Goal: Information Seeking & Learning: Learn about a topic

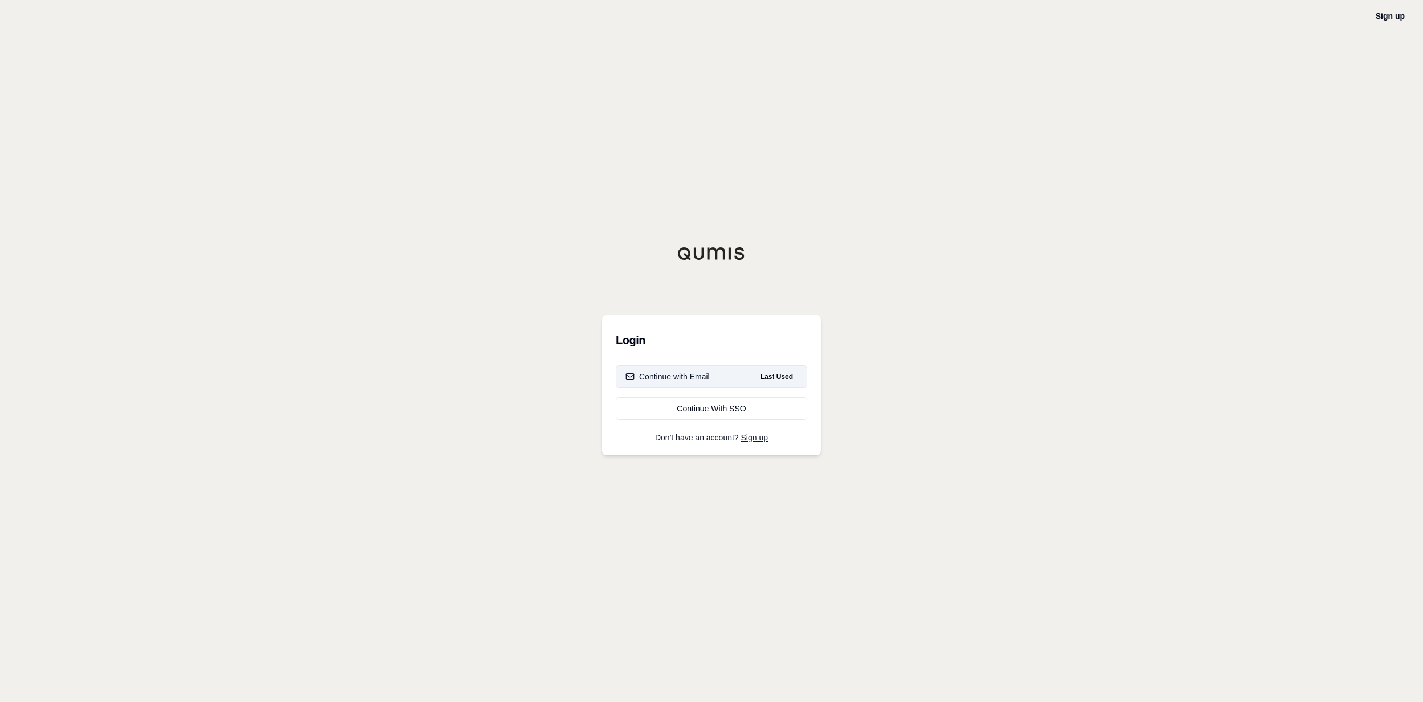
click at [743, 379] on button "Continue with Email Last Used" at bounding box center [712, 376] width 192 height 23
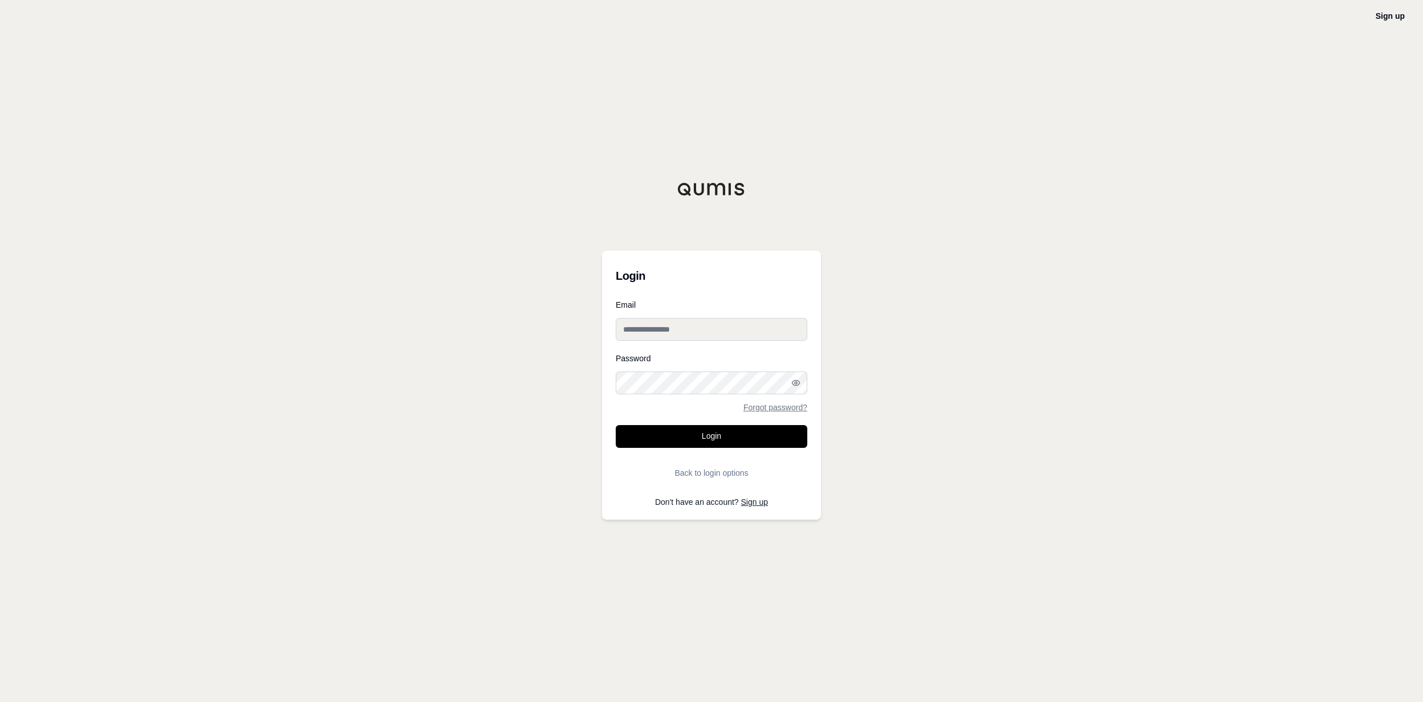
type input "**********"
click at [633, 438] on button "Login" at bounding box center [712, 436] width 192 height 23
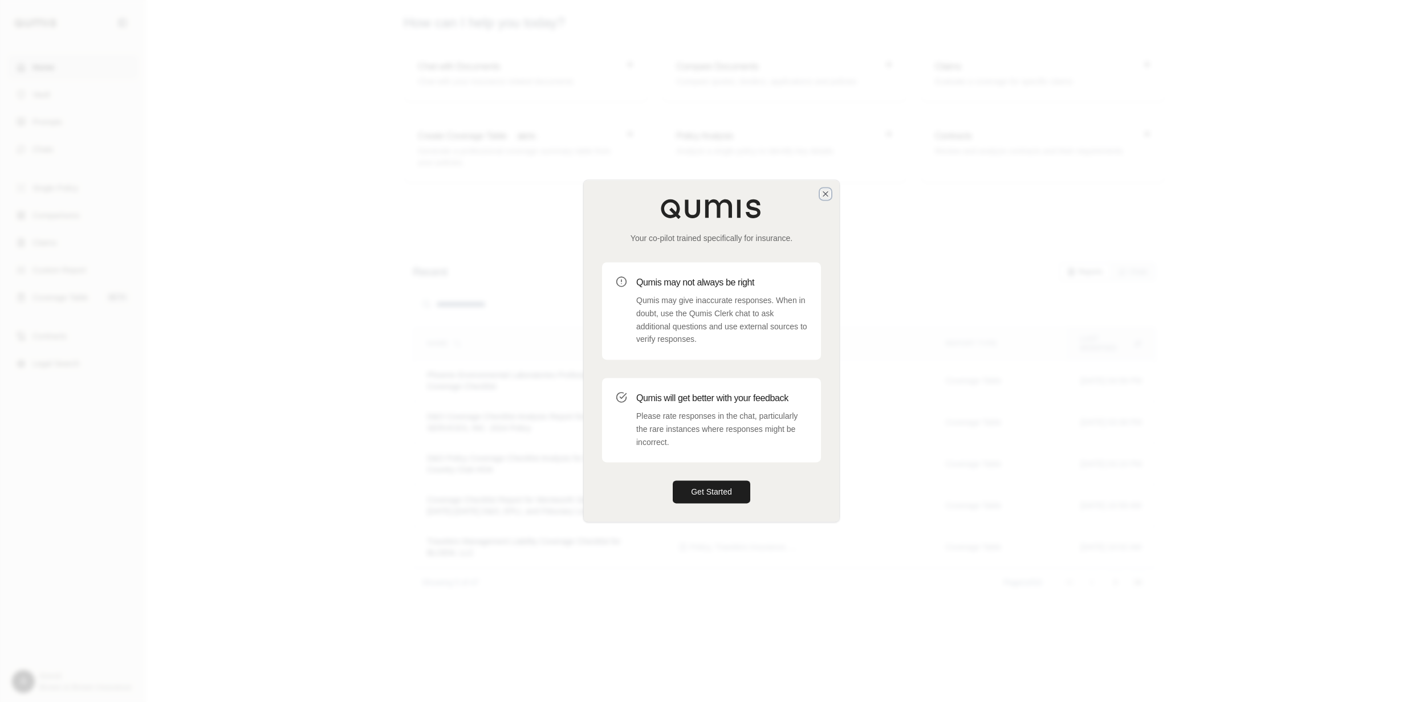
click at [823, 194] on icon "button" at bounding box center [825, 193] width 9 height 9
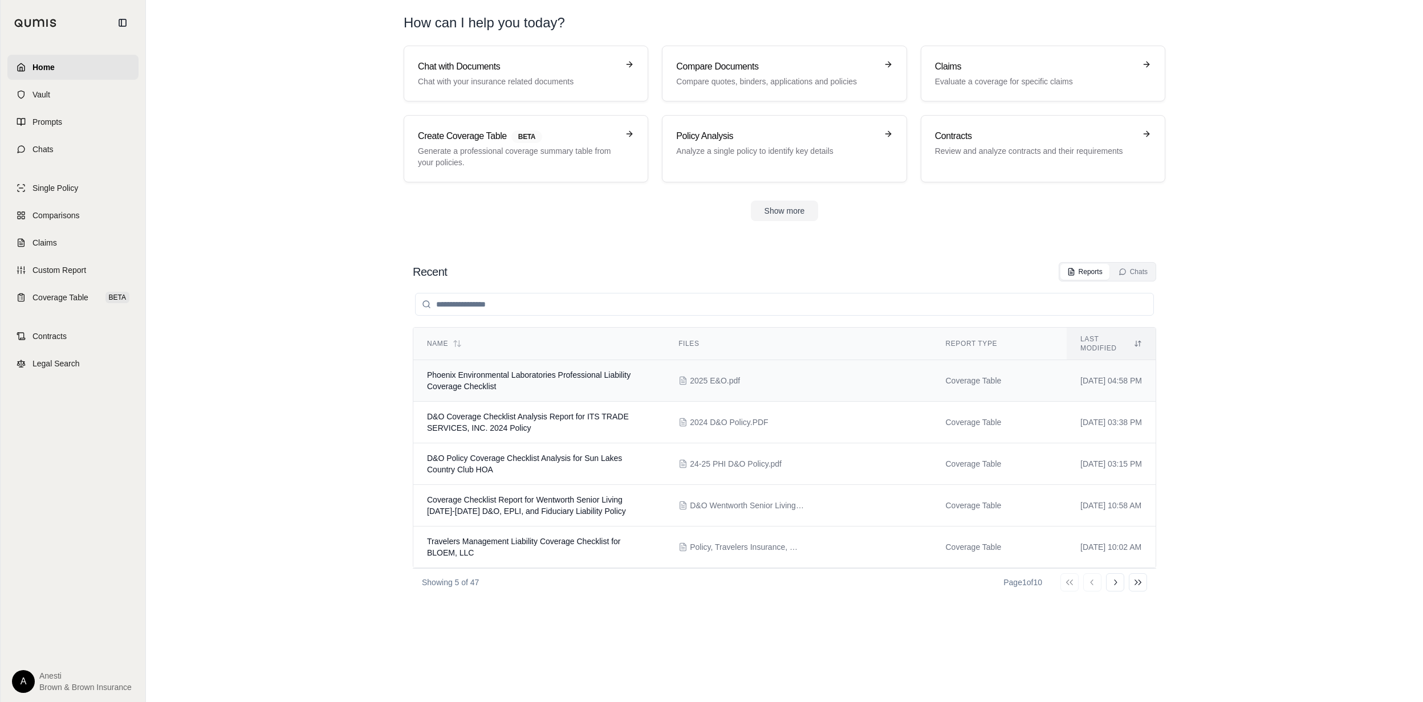
click at [552, 361] on td "Phoenix Environmental Laboratories Professional Liability Coverage Checklist" at bounding box center [538, 381] width 251 height 42
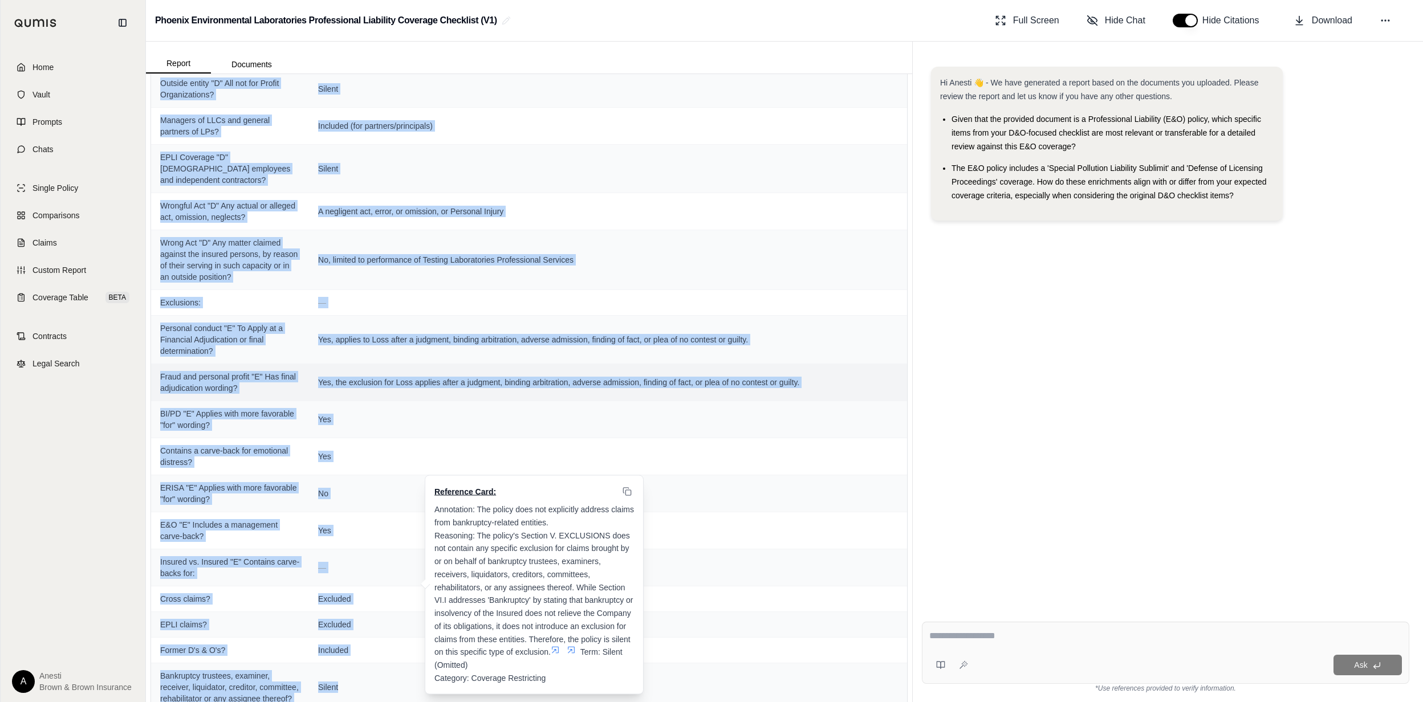
scroll to position [1343, 0]
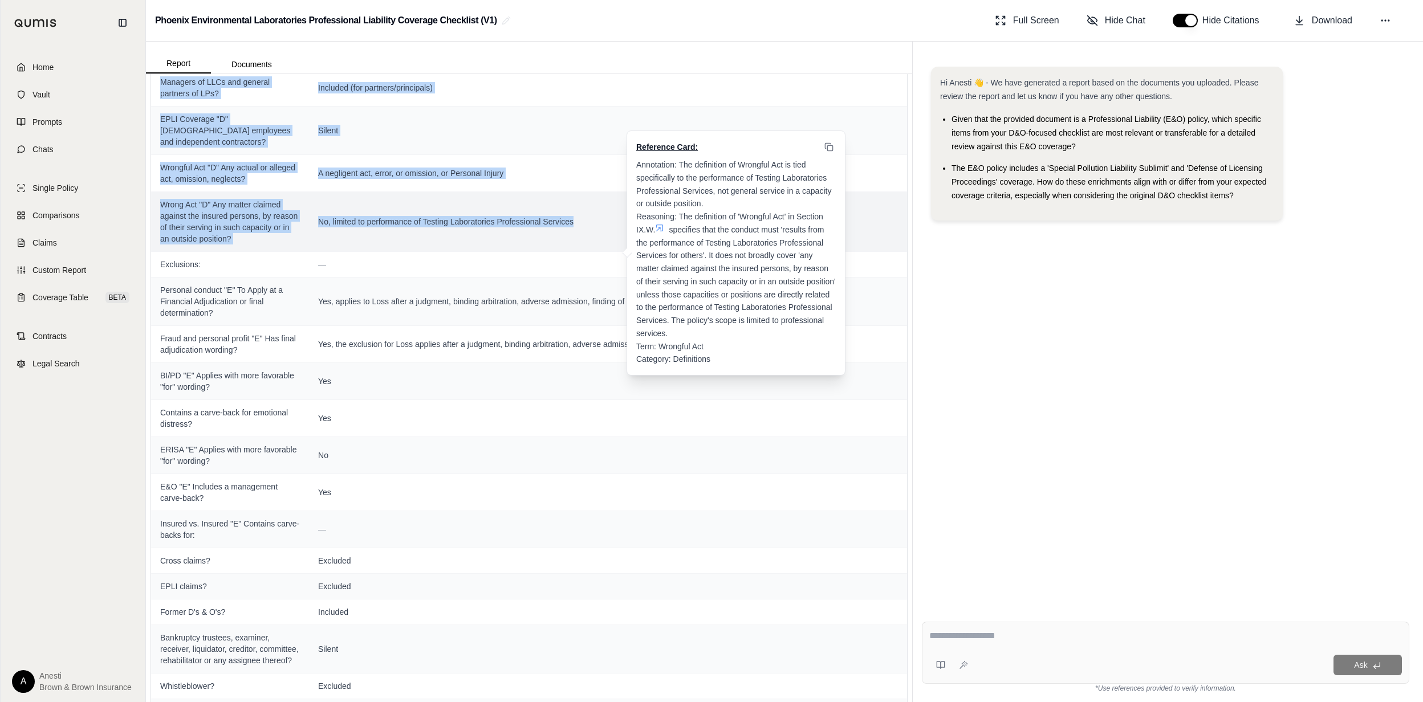
drag, startPoint x: 160, startPoint y: 231, endPoint x: 564, endPoint y: 225, distance: 404.2
click at [564, 225] on tbody "Declarations Page: — Continuity date matches expiring policy? [DATE] Prior & pe…" at bounding box center [529, 310] width 756 height 3093
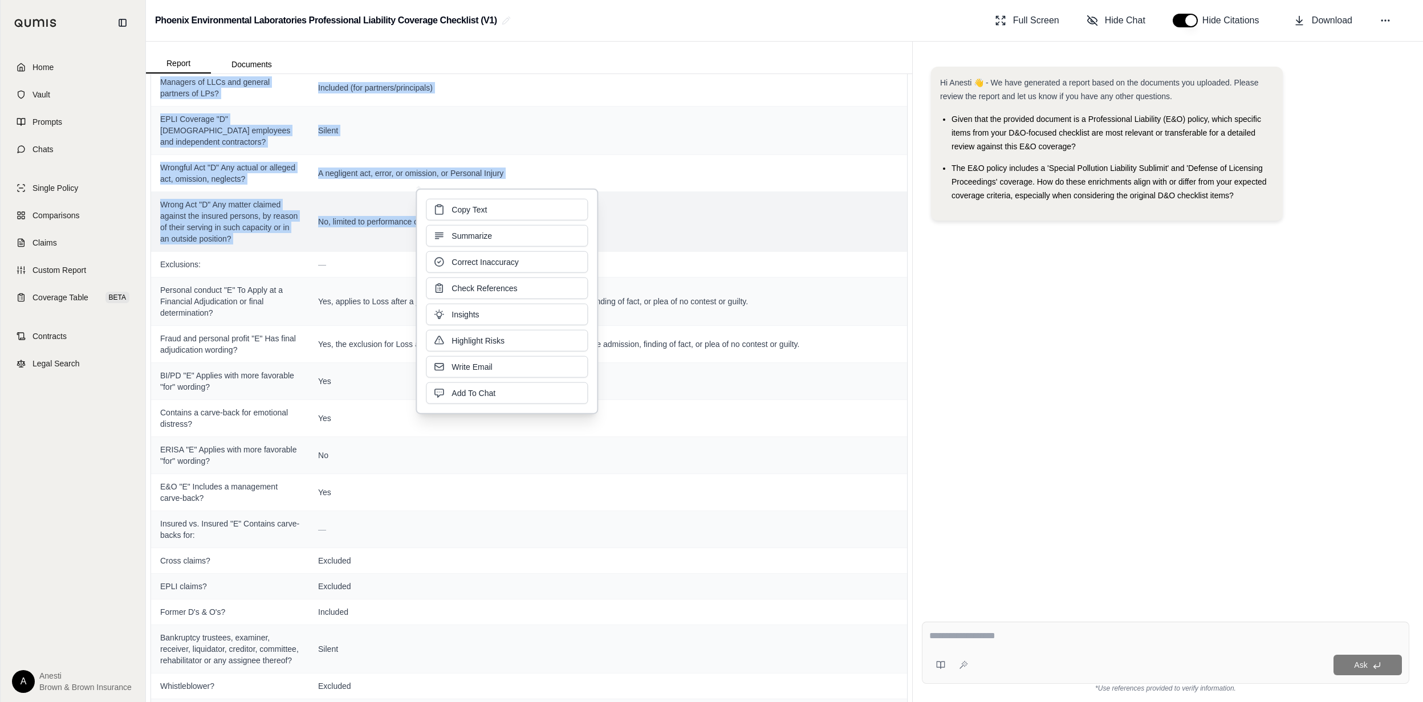
copy tbody "Loremipsumd: — Sitam "C" Ad elitseddoei, temporinc, ut labor etdoloremag aliqua…"
click at [235, 270] on span "Exclusions:" at bounding box center [230, 264] width 140 height 11
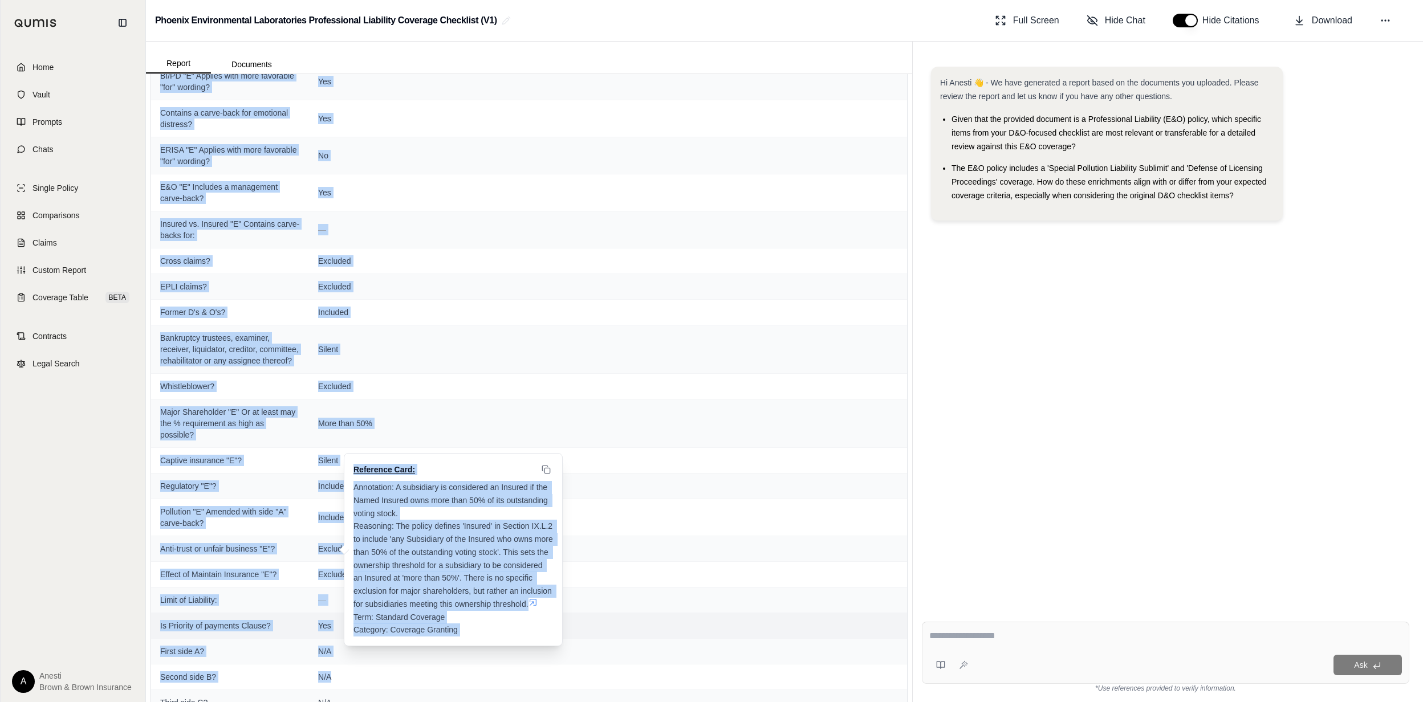
scroll to position [1658, 0]
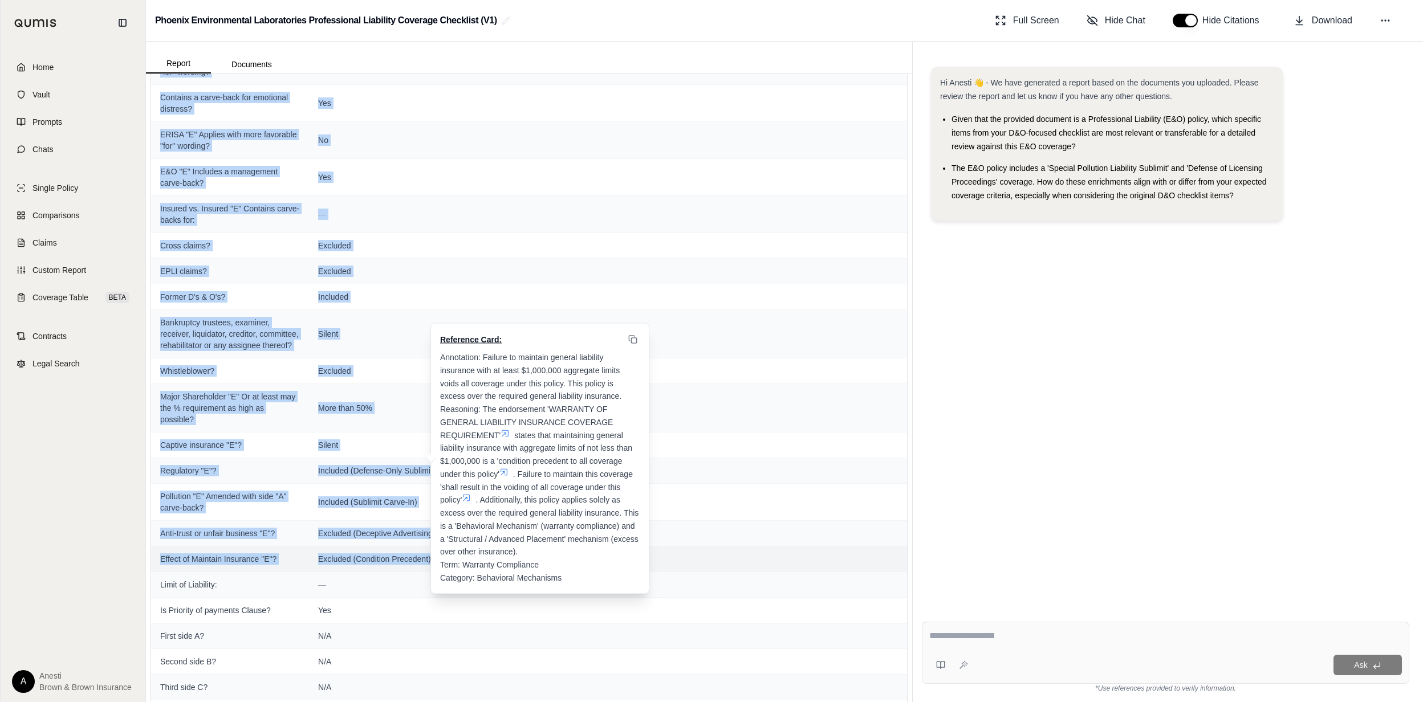
drag, startPoint x: 158, startPoint y: 198, endPoint x: 425, endPoint y: 583, distance: 467.8
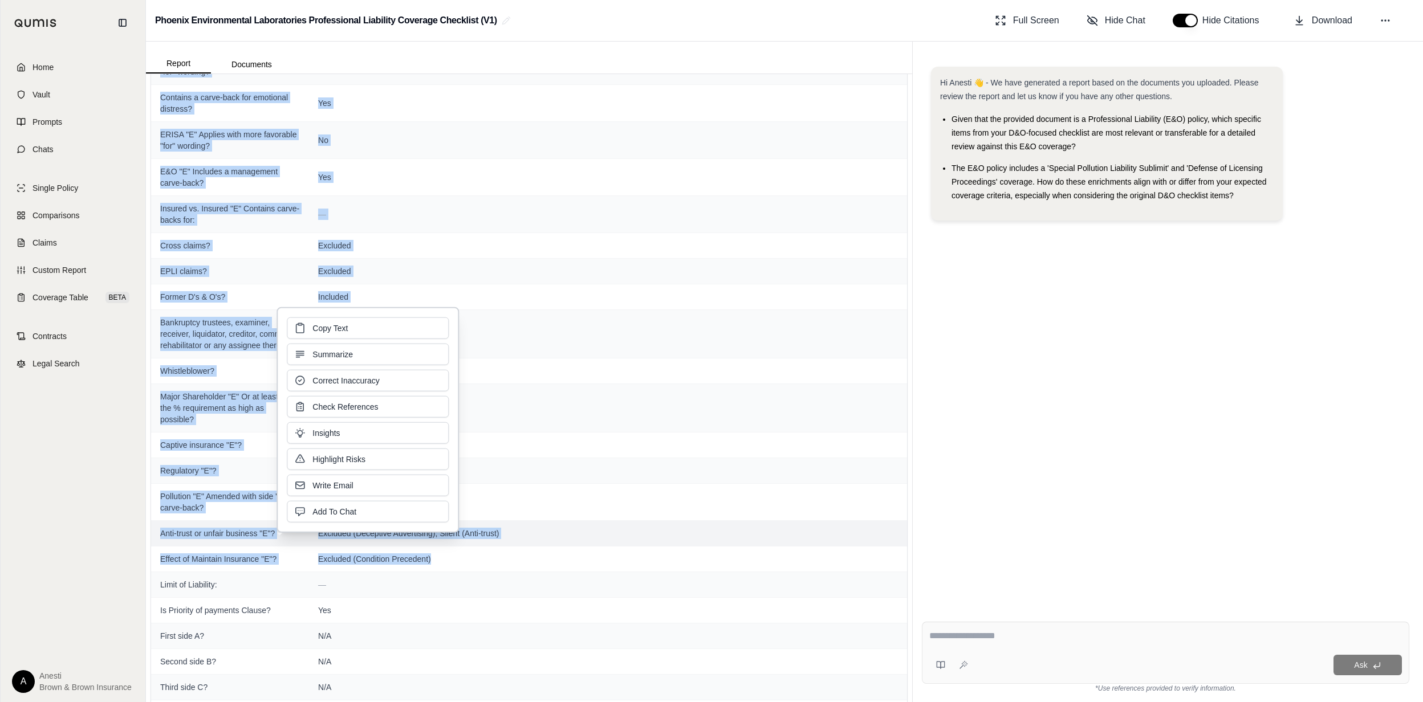
copy tbody "Loremipsum: — Dolorsit ametcon "A" El Seddo ei t Incididun Utlaboreetdo ma aliq…"
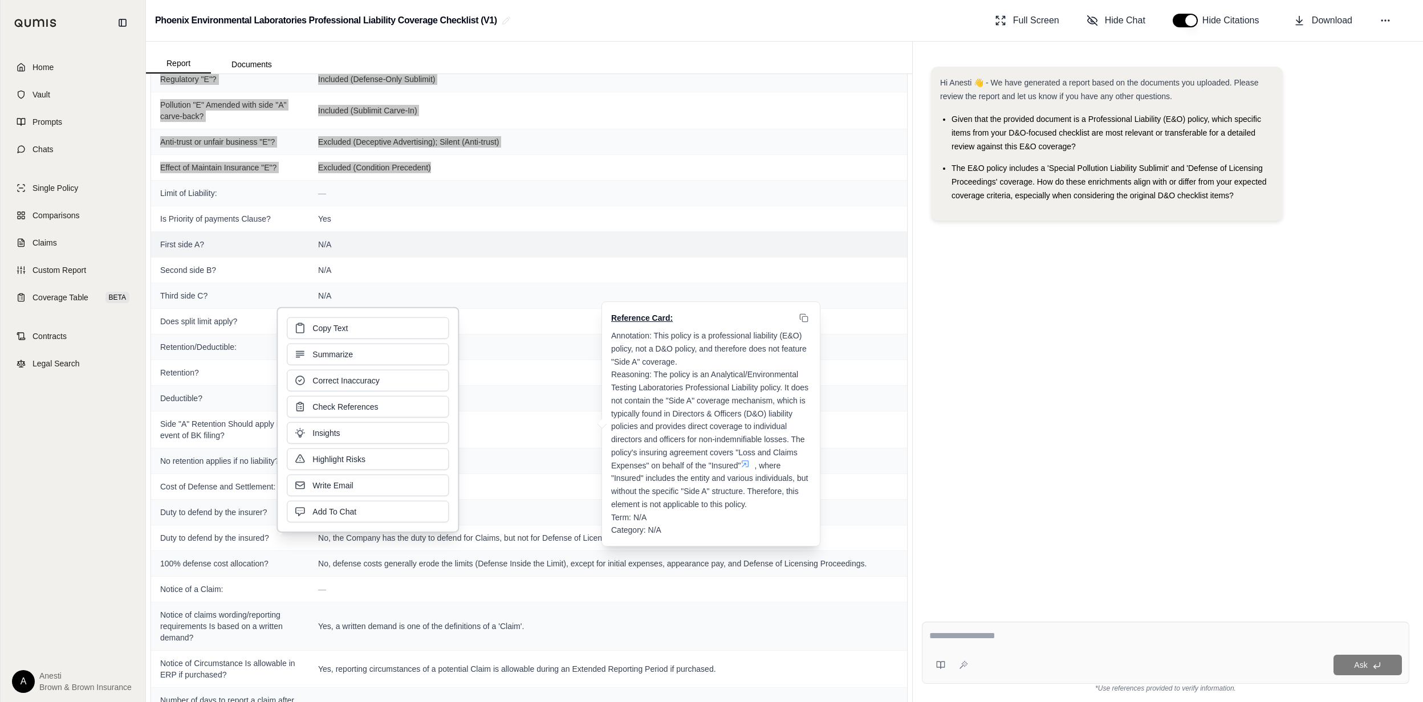
scroll to position [2114, 0]
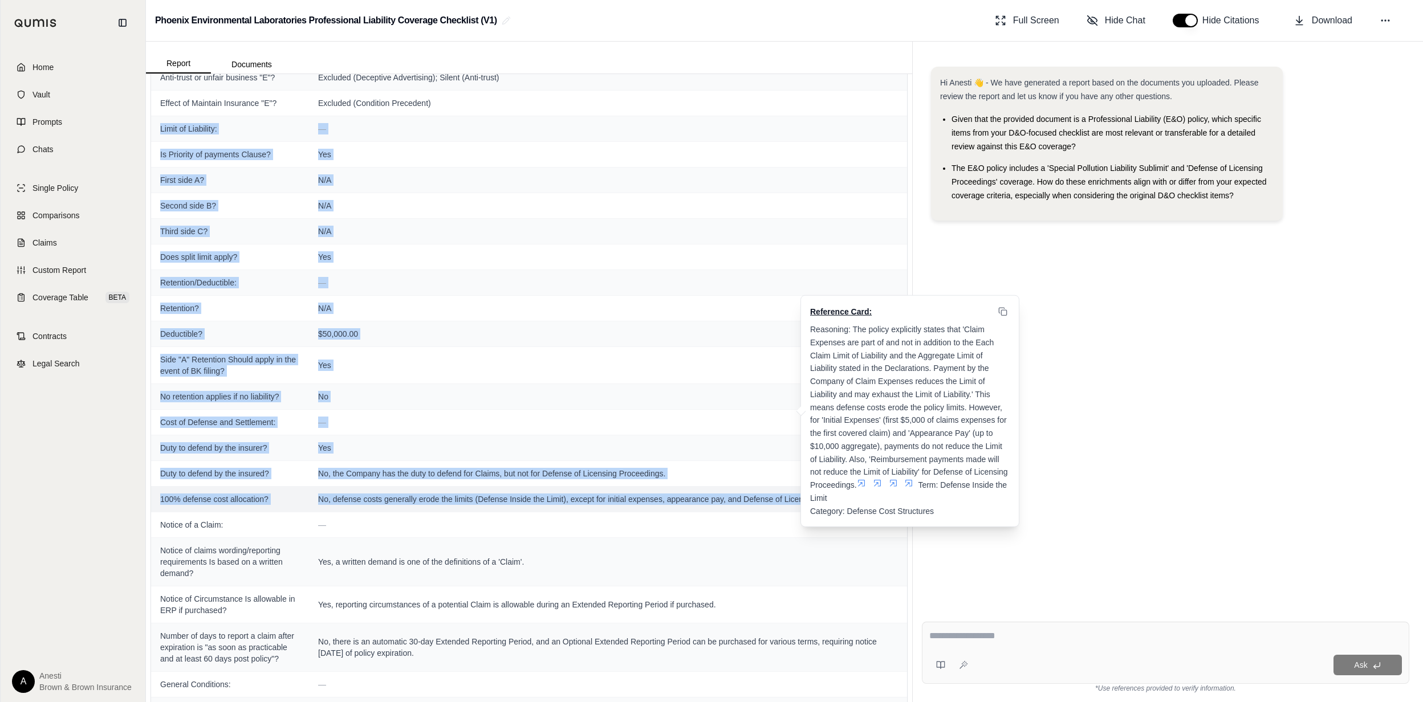
drag, startPoint x: 160, startPoint y: 150, endPoint x: 862, endPoint y: 537, distance: 801.6
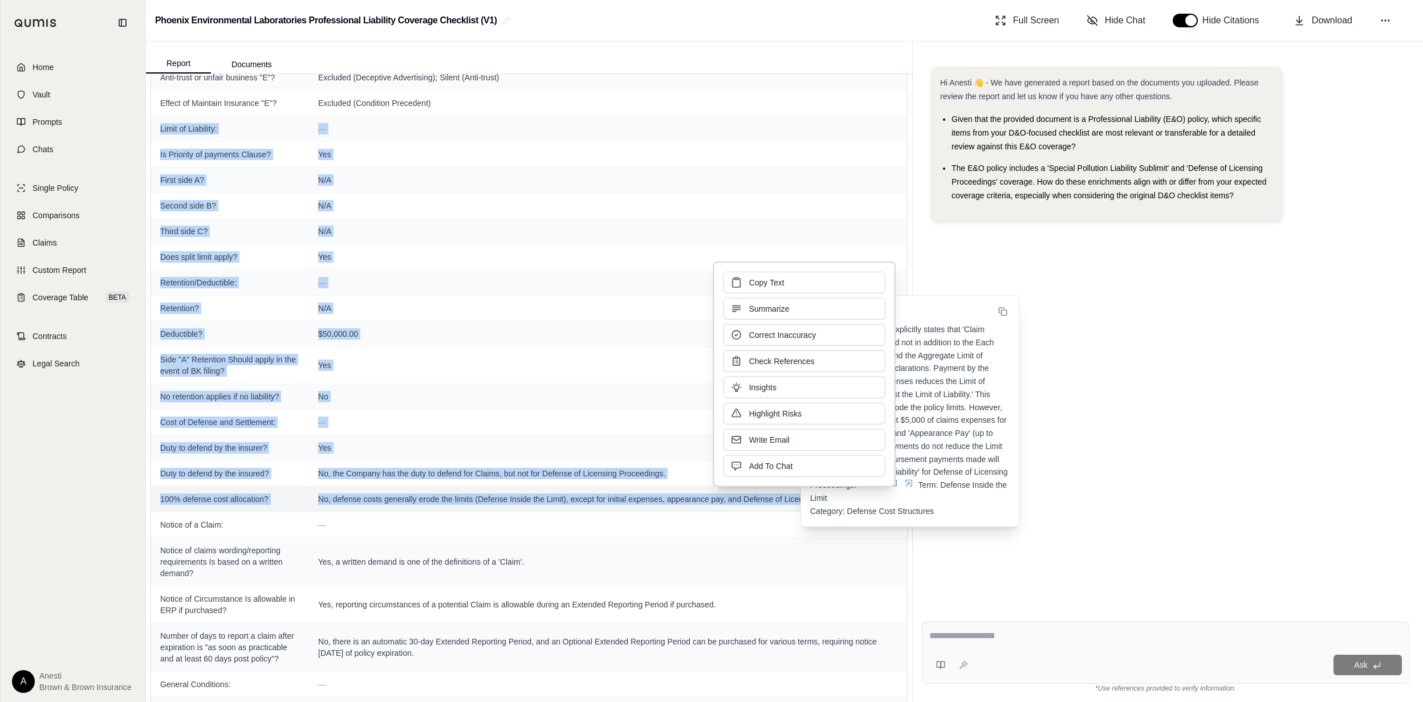
drag, startPoint x: 862, startPoint y: 537, endPoint x: 778, endPoint y: 524, distance: 84.7
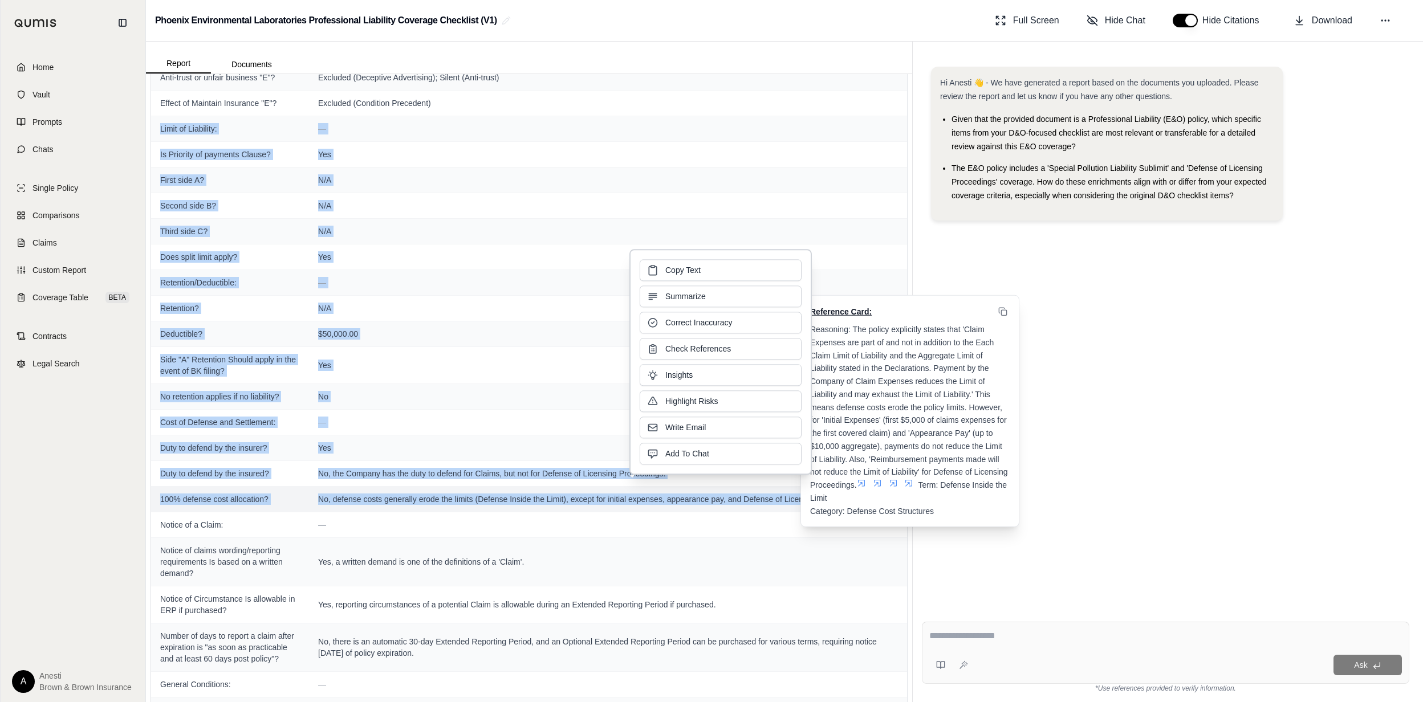
copy tbody "Limit of Liability: — Is Priority of payments Clause? Yes First side A? N/A Sec…"
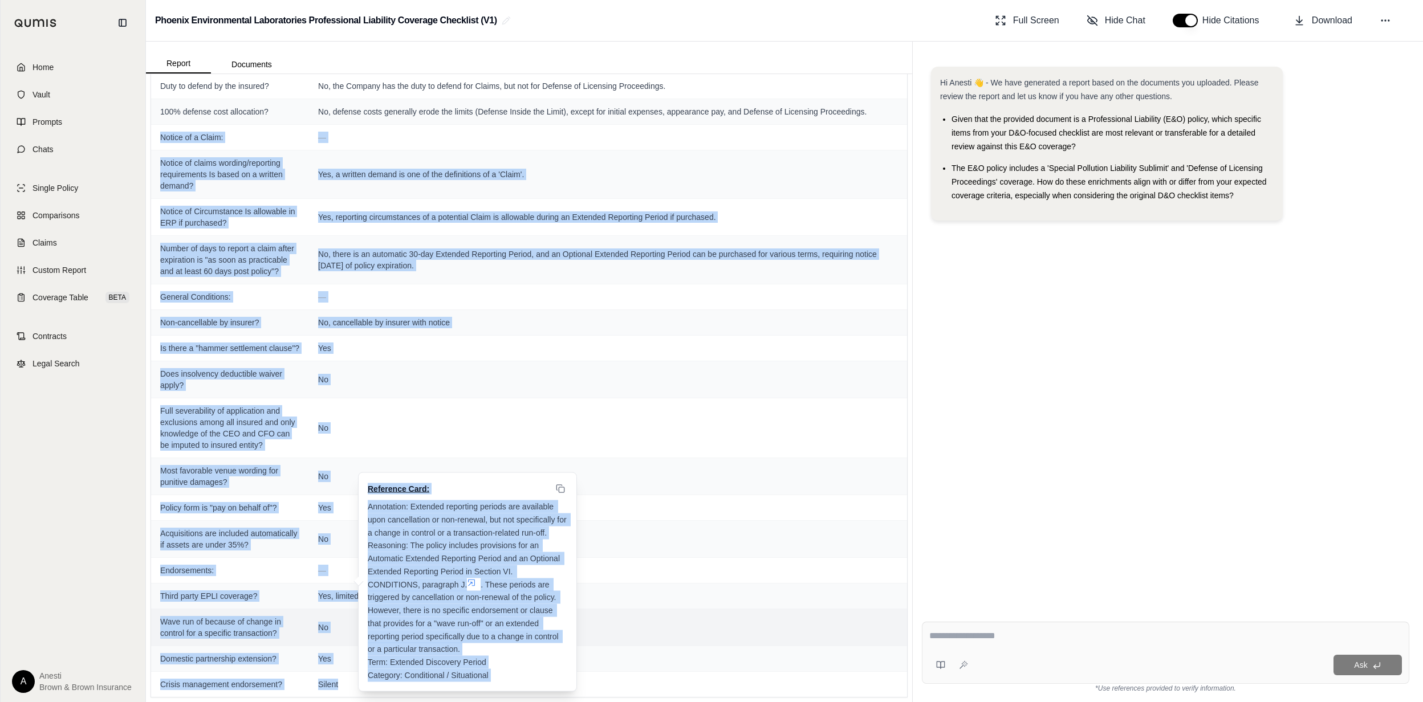
scroll to position [2577, 0]
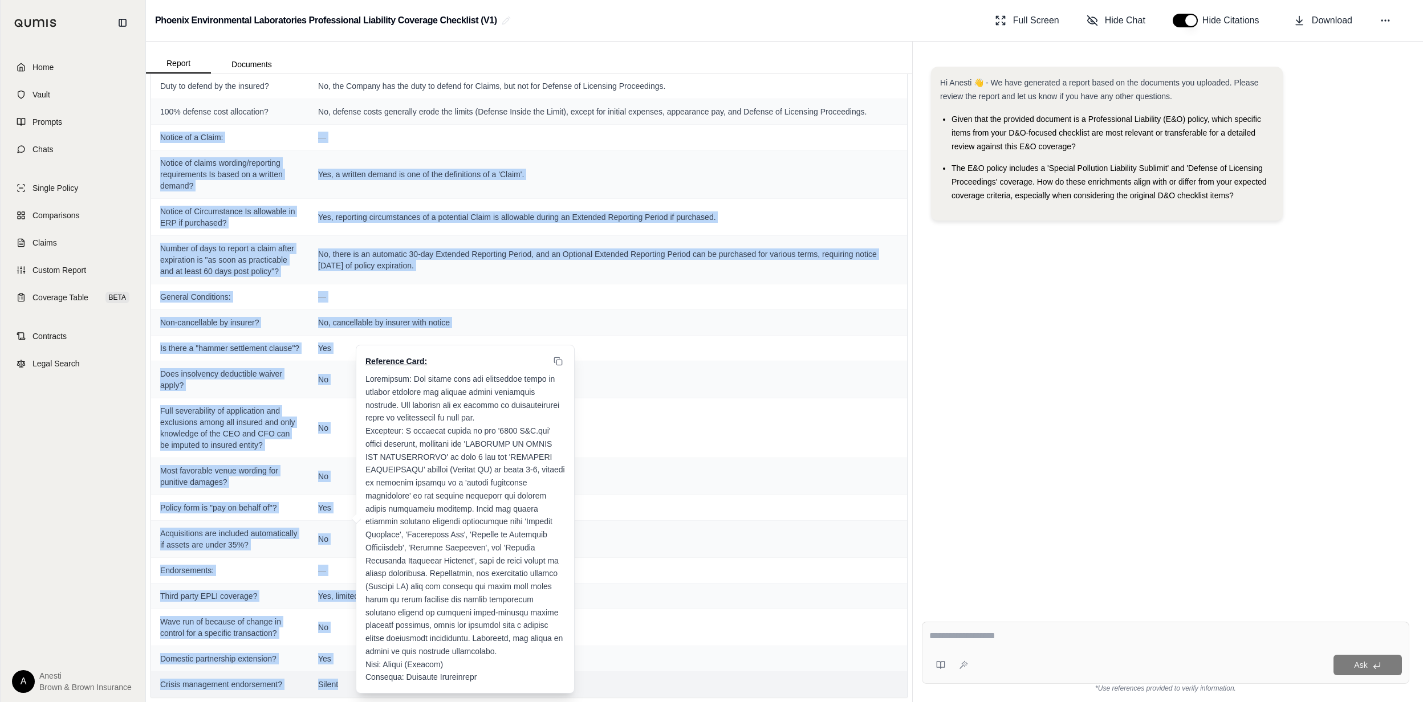
drag, startPoint x: 156, startPoint y: 158, endPoint x: 340, endPoint y: 684, distance: 557.4
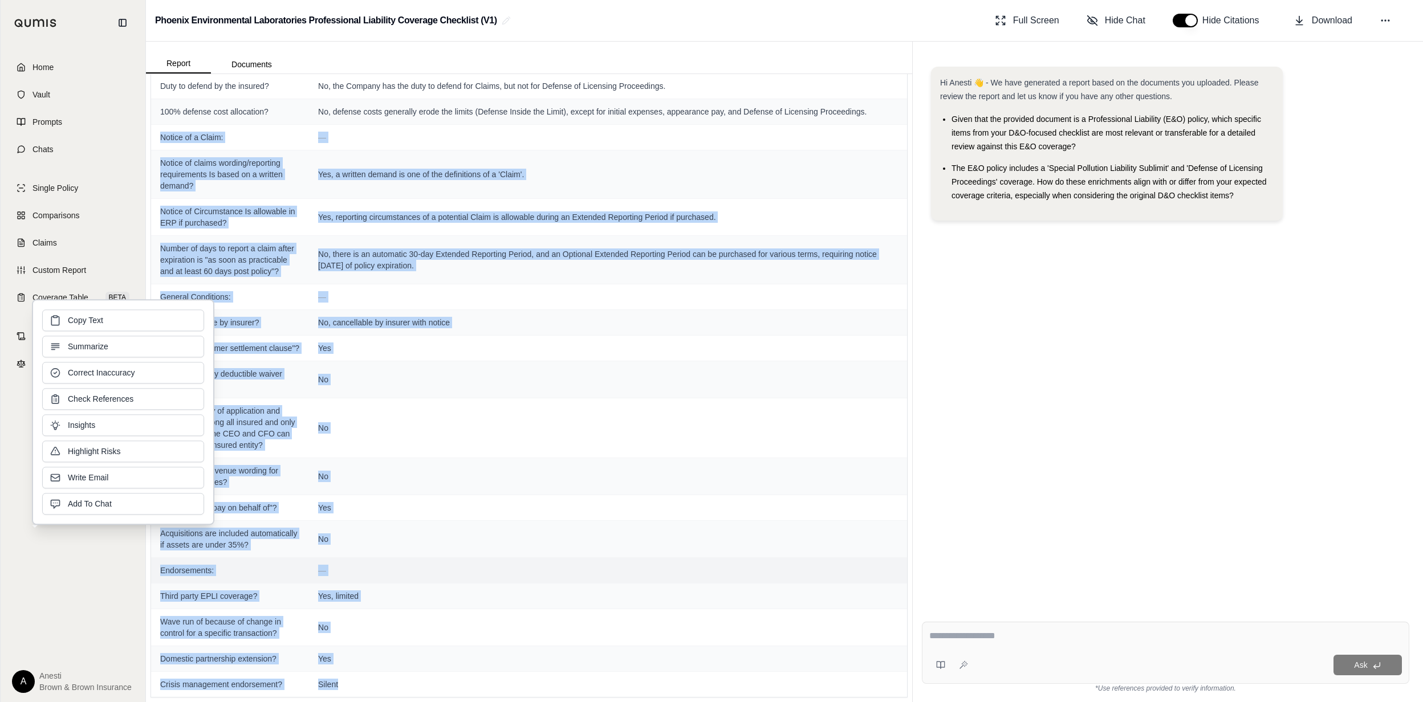
copy tbody "Loremi do s Ametc: — Adipis el seddoe tempori/utlaboree doloremagnaa En admin v…"
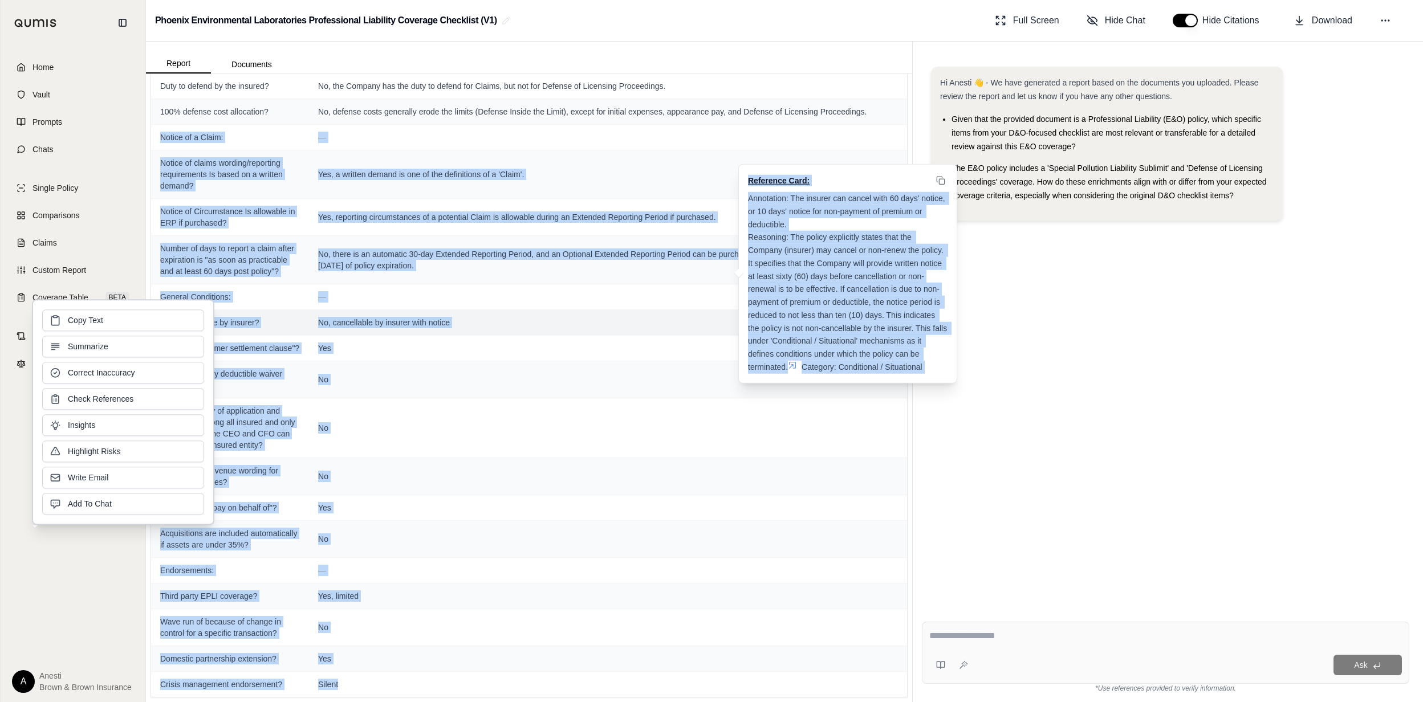
click at [710, 310] on td "No, cancellable by insurer with notice Reference Card: Annotation: The insurer …" at bounding box center [608, 323] width 598 height 26
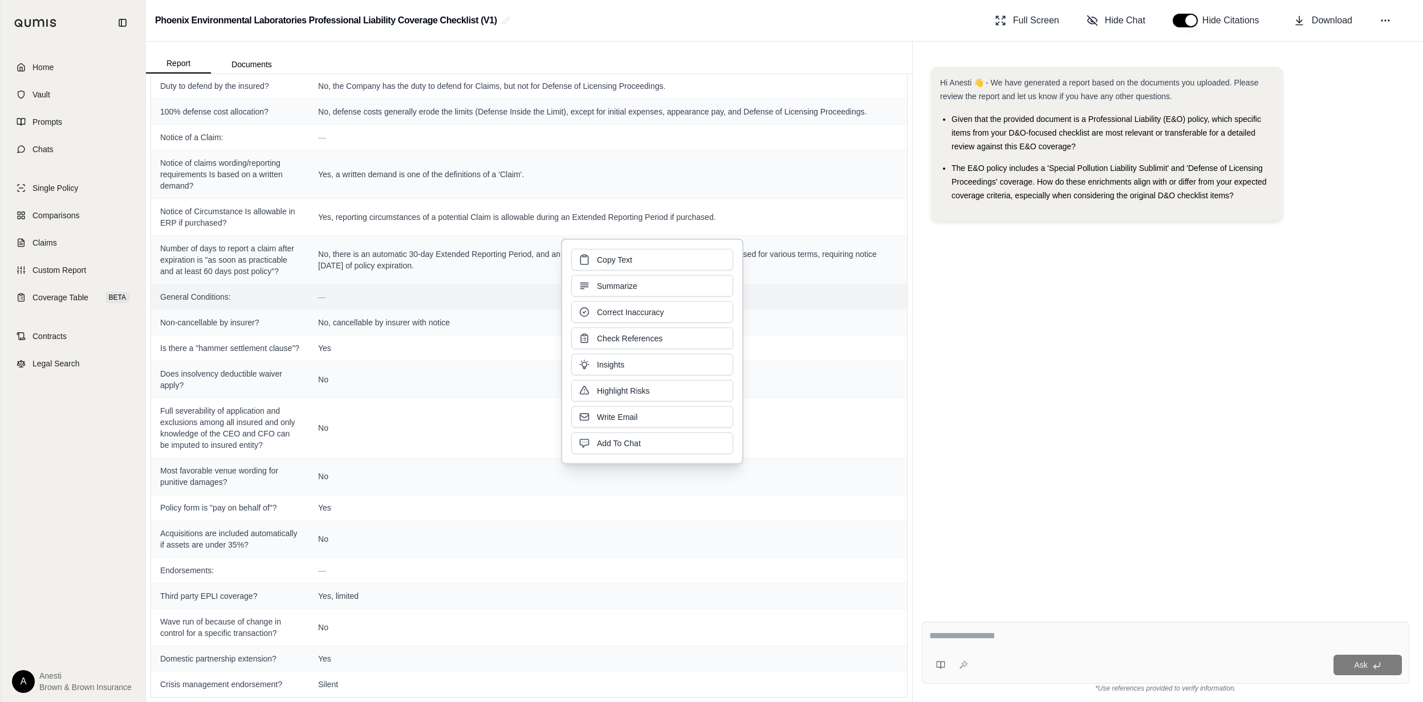
click at [803, 284] on td "—" at bounding box center [608, 297] width 598 height 26
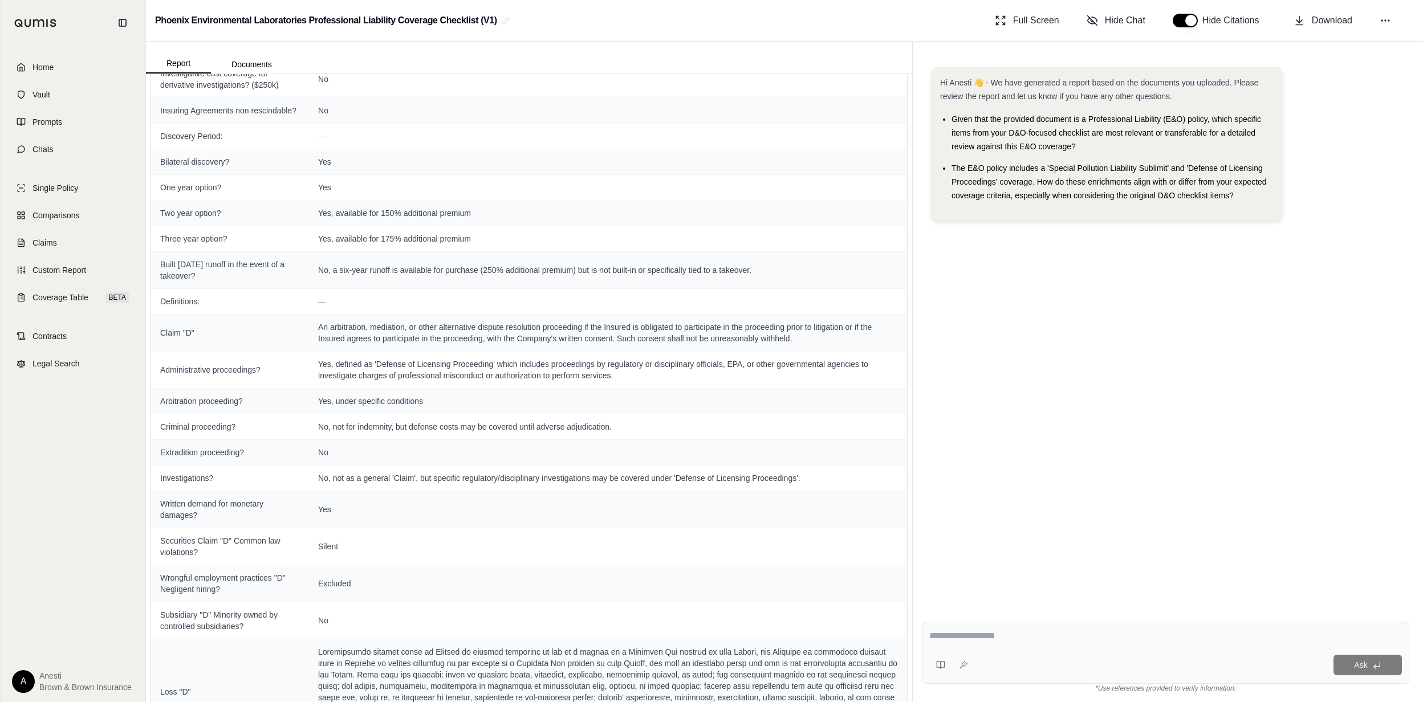
scroll to position [0, 0]
